Goal: Information Seeking & Learning: Check status

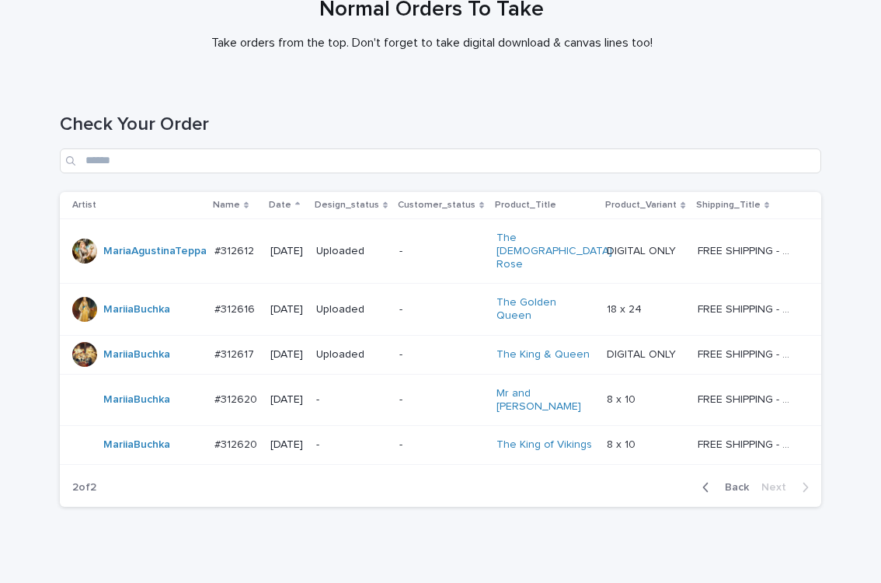
scroll to position [137, 0]
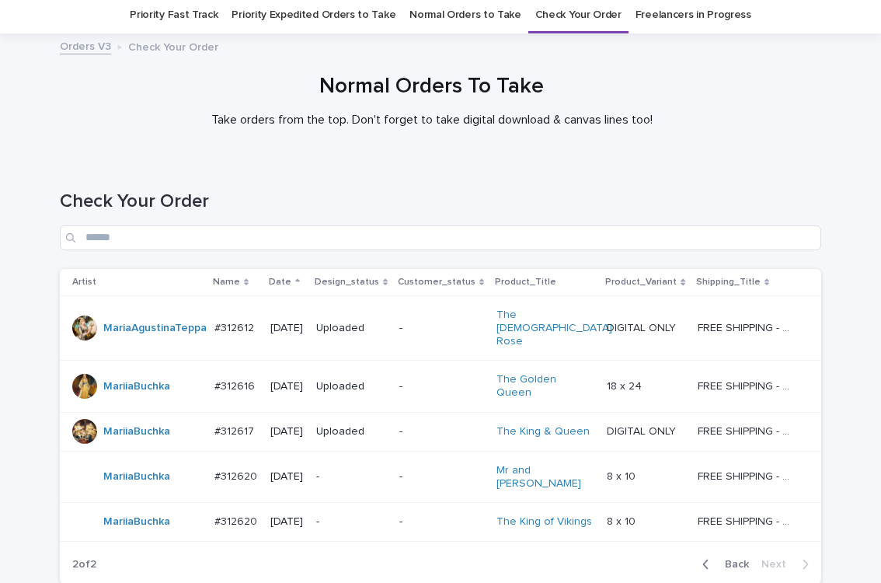
scroll to position [137, 0]
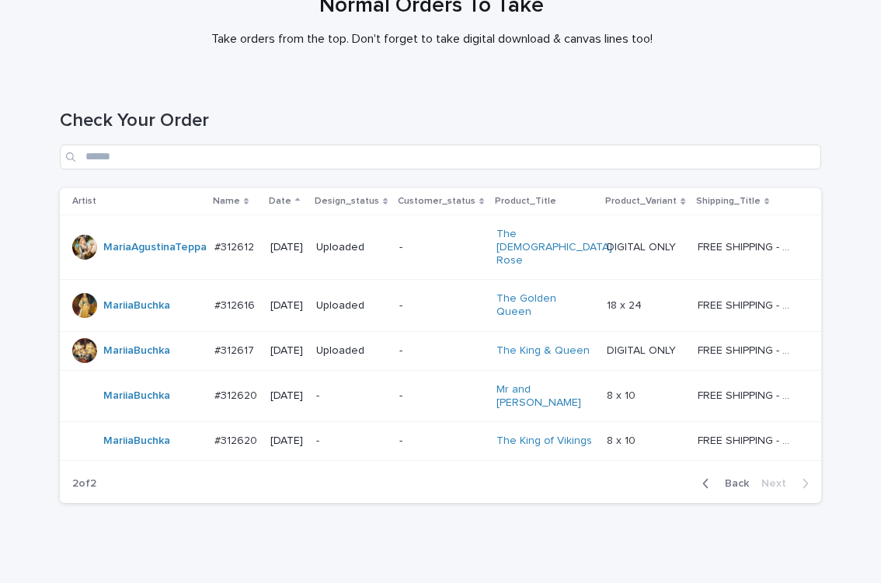
scroll to position [137, 0]
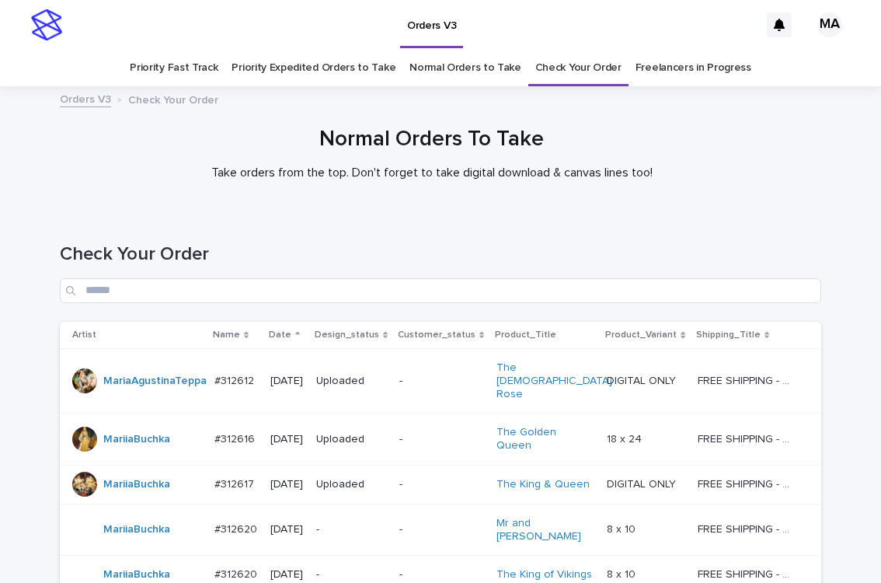
click at [363, 568] on p "-" at bounding box center [351, 574] width 71 height 13
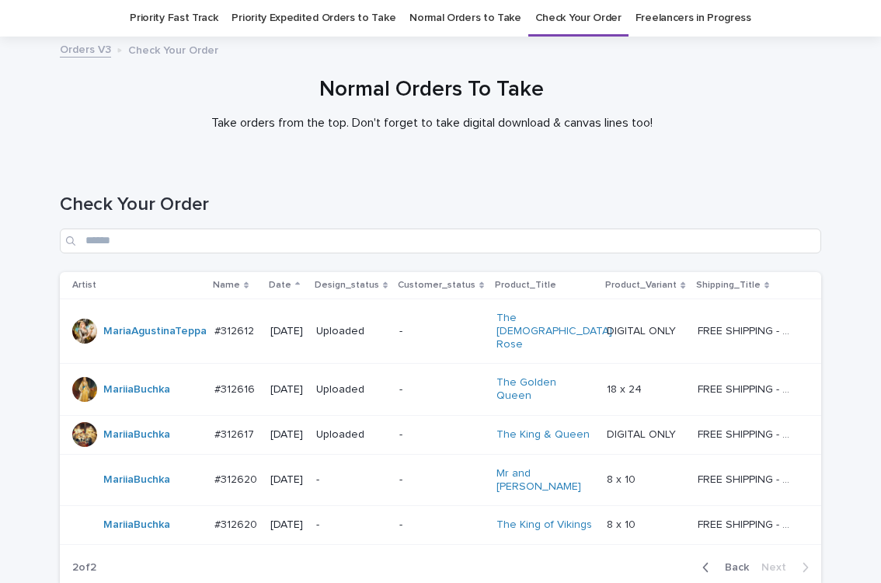
click at [357, 467] on div "-" at bounding box center [351, 480] width 71 height 26
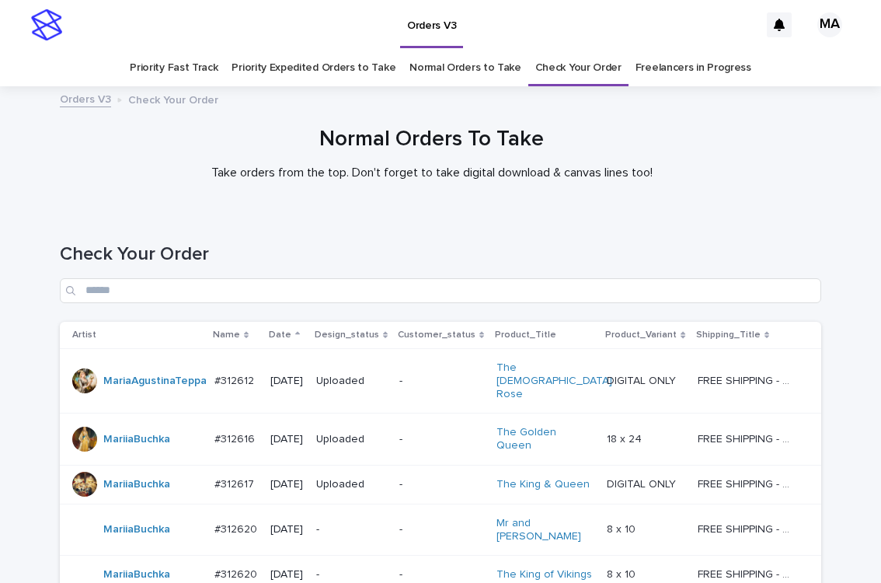
scroll to position [50, 0]
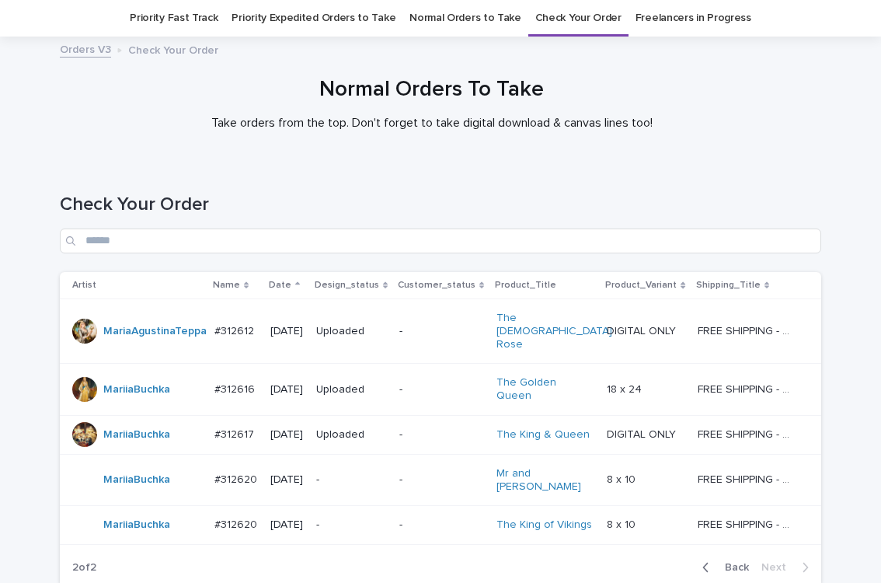
click at [838, 434] on div "Loading... Saving… Loading... Saving… Check Your Order Artist Name Date Design_…" at bounding box center [440, 419] width 881 height 514
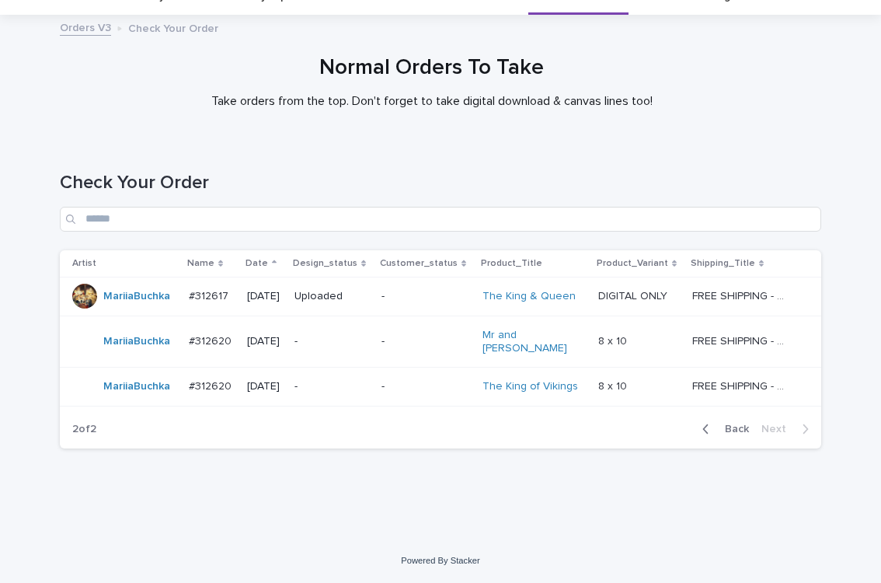
scroll to position [58, 0]
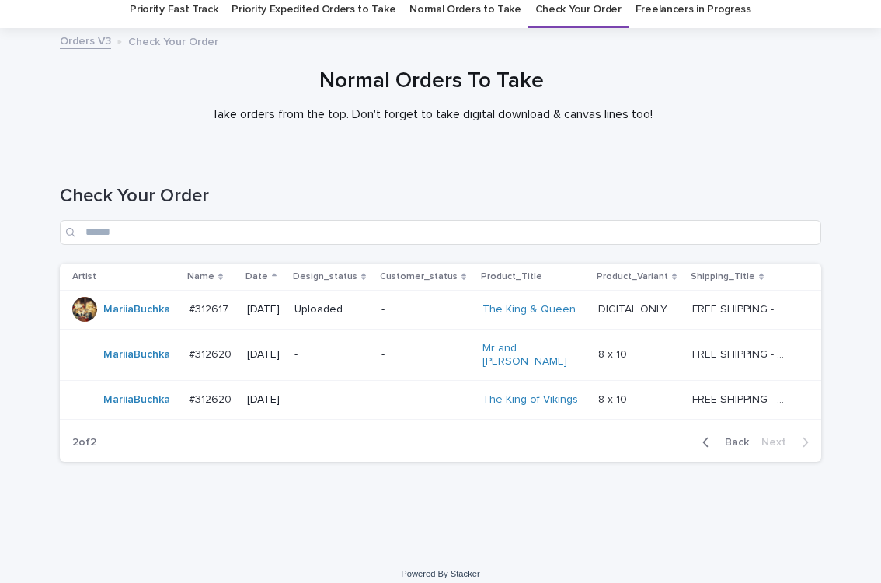
click at [435, 163] on div "Check Your Order" at bounding box center [440, 209] width 761 height 110
click at [733, 437] on span "Back" at bounding box center [732, 442] width 33 height 11
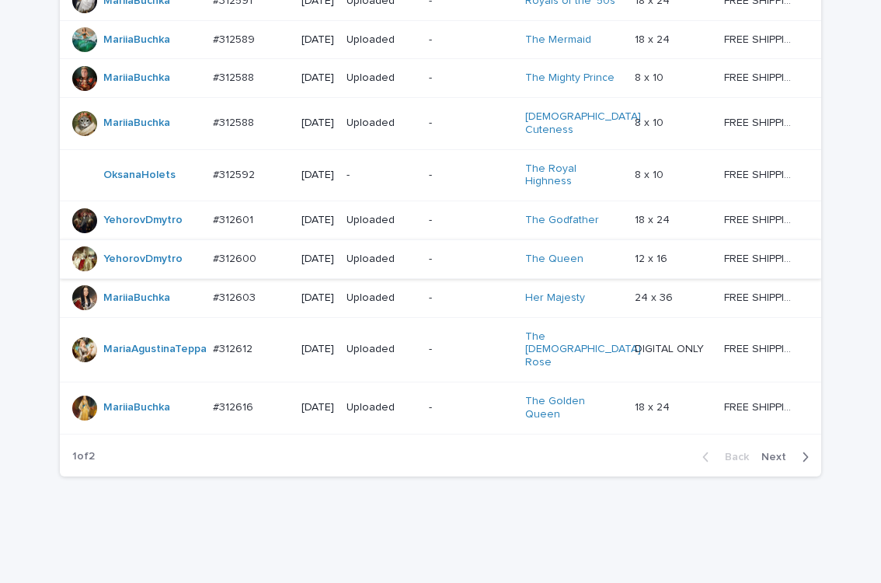
scroll to position [1418, 0]
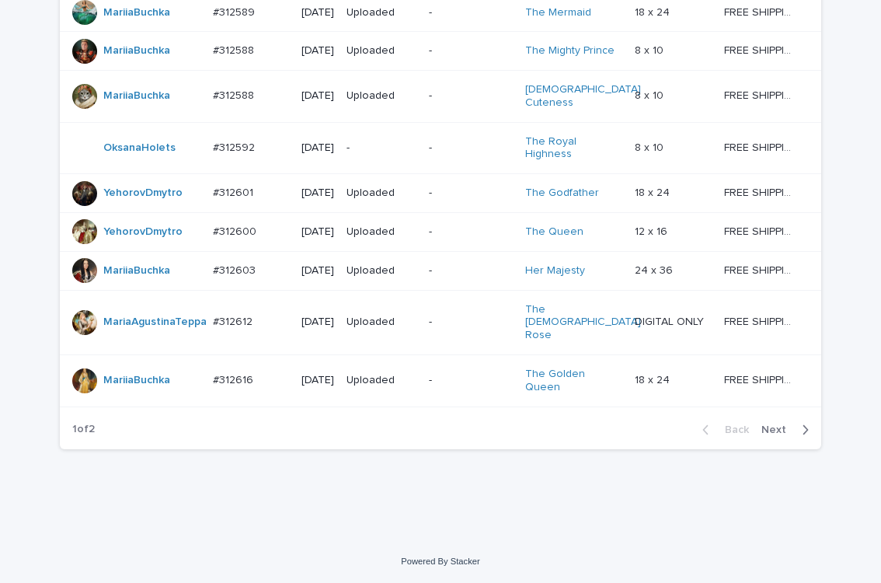
scroll to position [1485, 0]
click at [763, 429] on span "Next" at bounding box center [778, 429] width 34 height 11
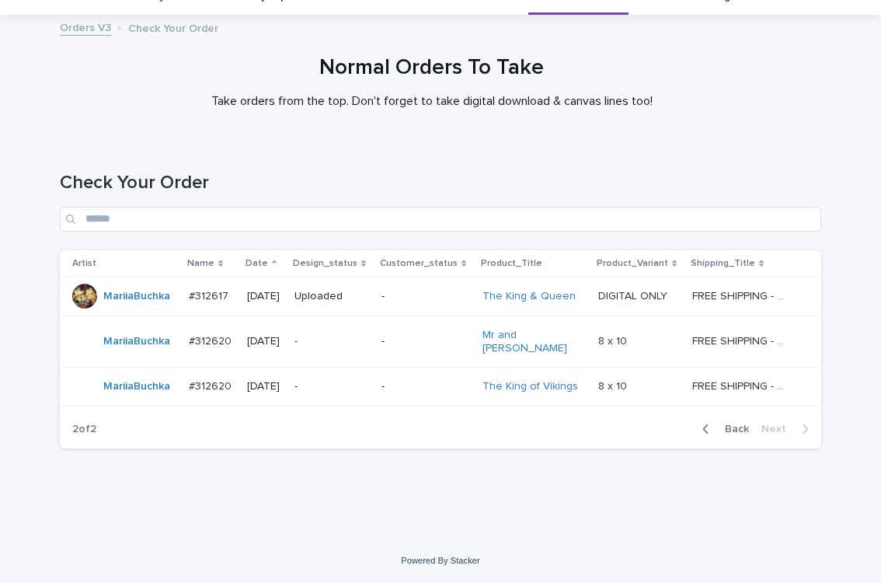
scroll to position [58, 0]
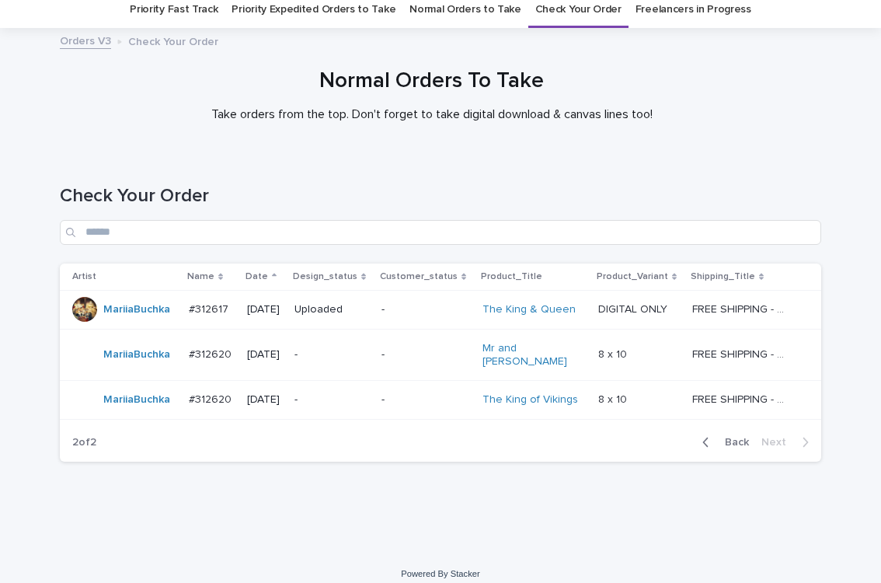
click at [500, 164] on div "Check Your Order" at bounding box center [440, 209] width 761 height 110
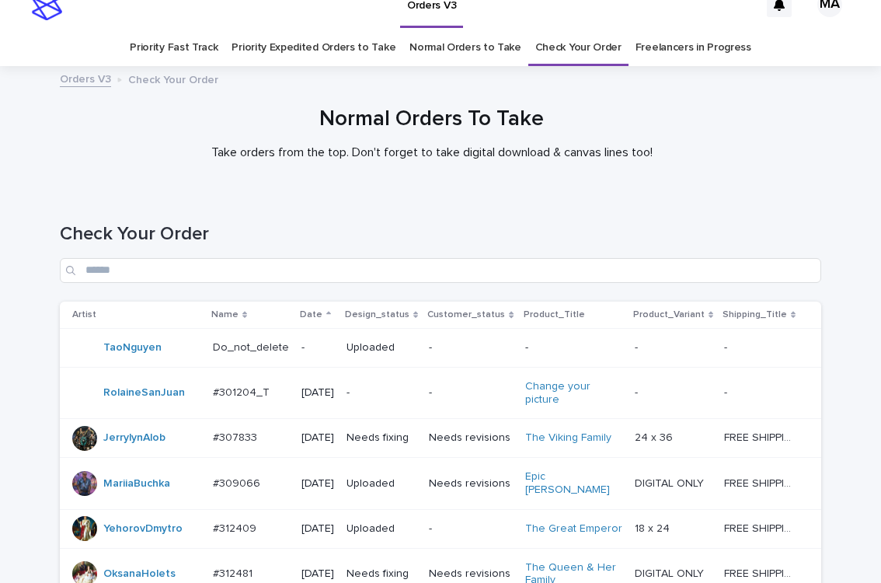
scroll to position [1485, 0]
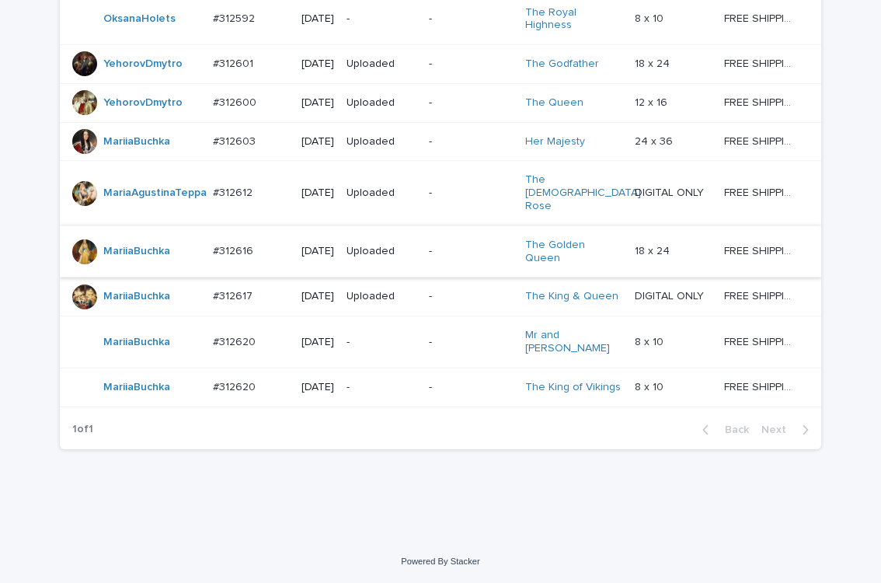
scroll to position [1485, 0]
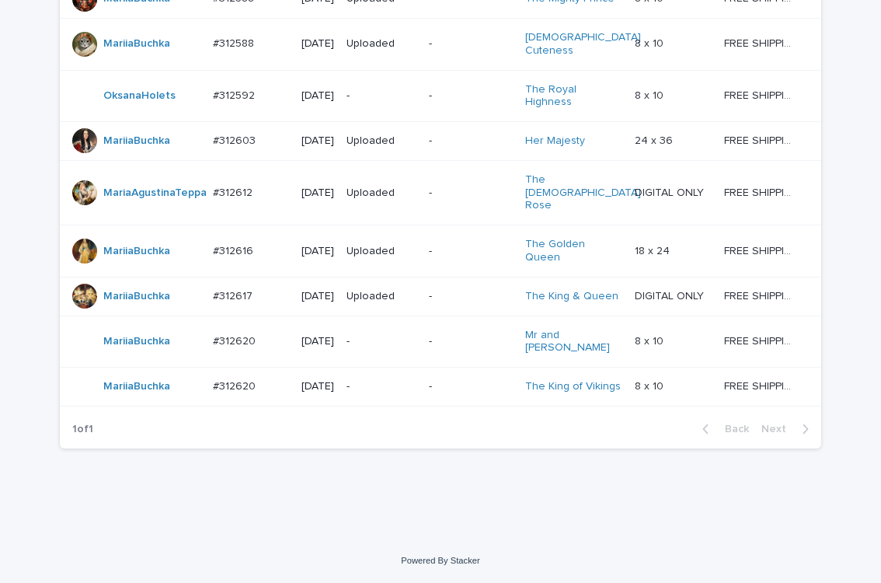
scroll to position [1382, 0]
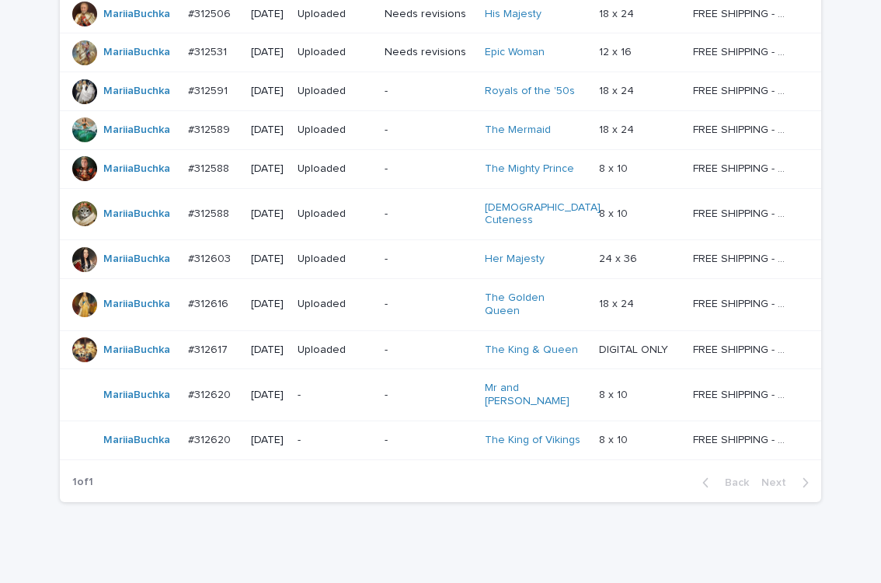
scroll to position [408, 0]
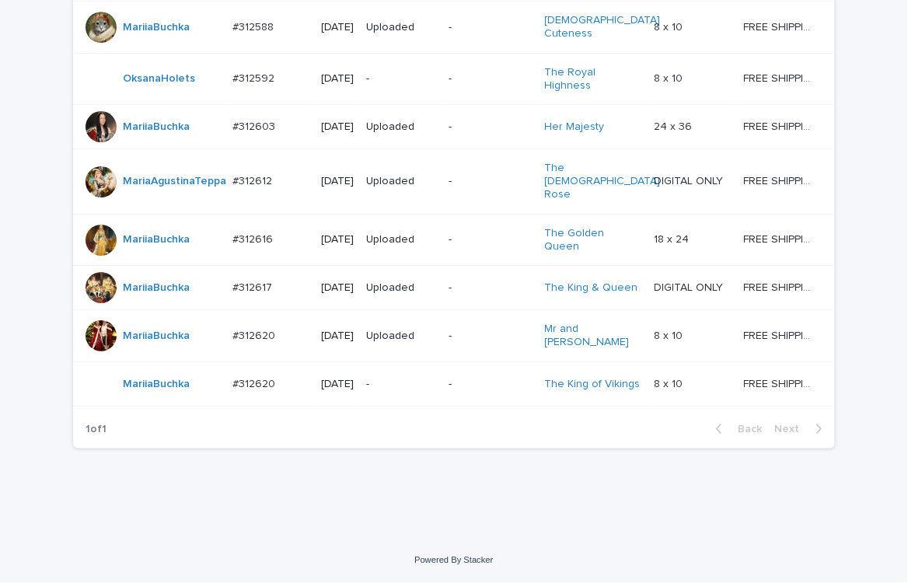
scroll to position [1383, 0]
